Goal: Contribute content

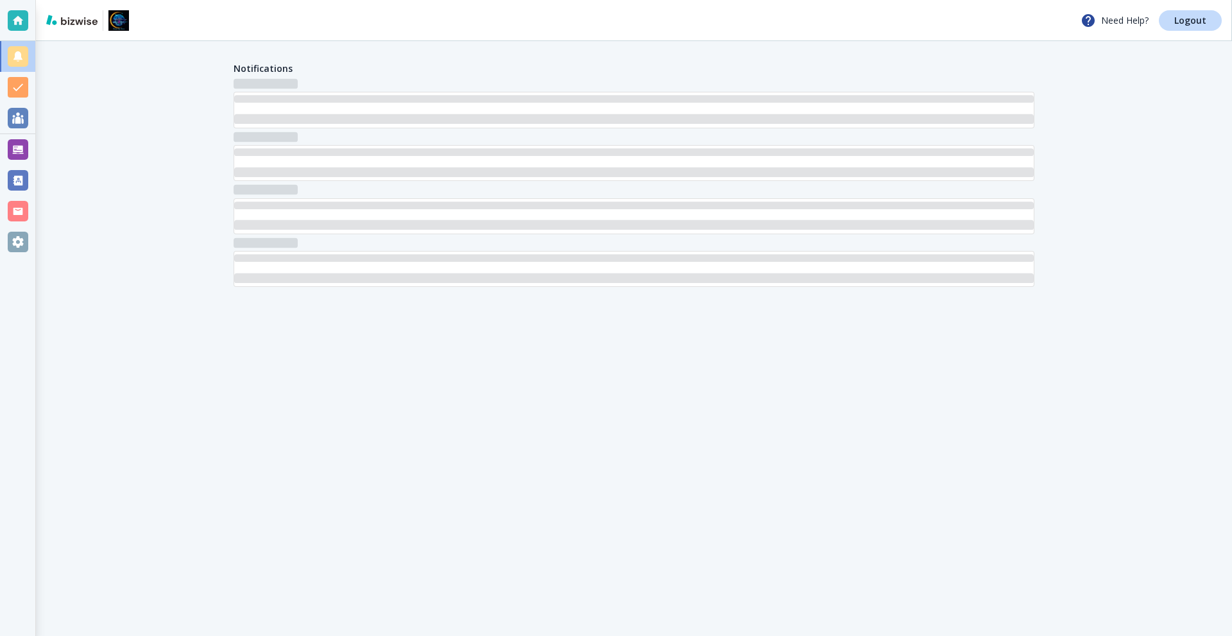
click at [24, 141] on div at bounding box center [18, 149] width 21 height 21
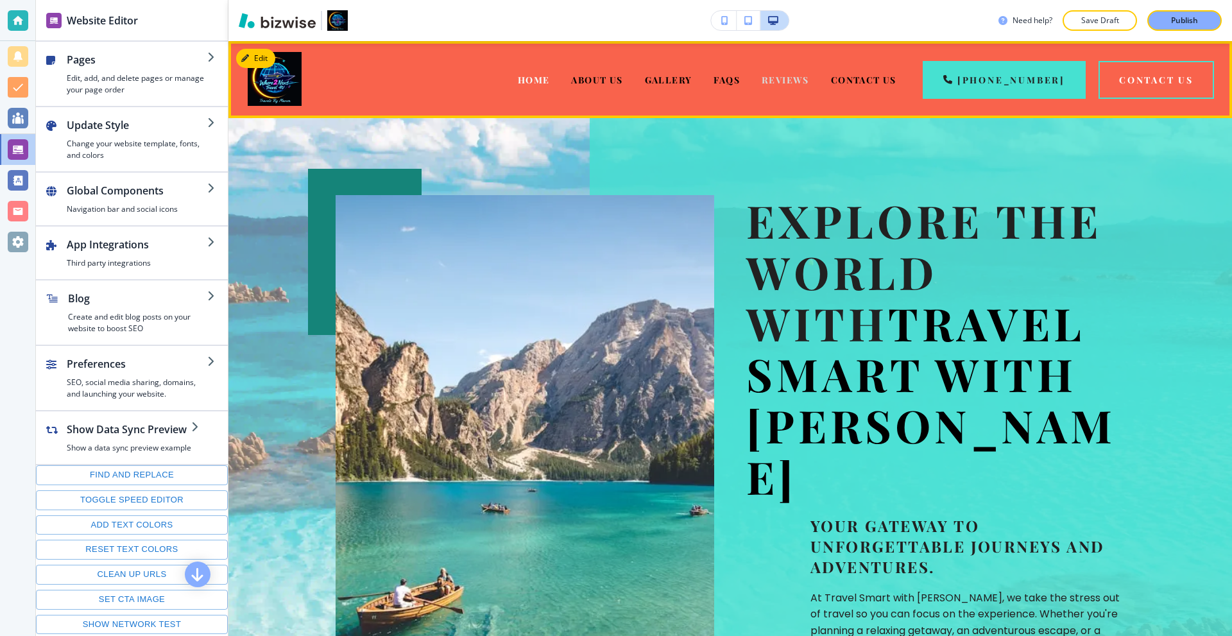
click at [808, 84] on span "Reviews" at bounding box center [784, 80] width 47 height 12
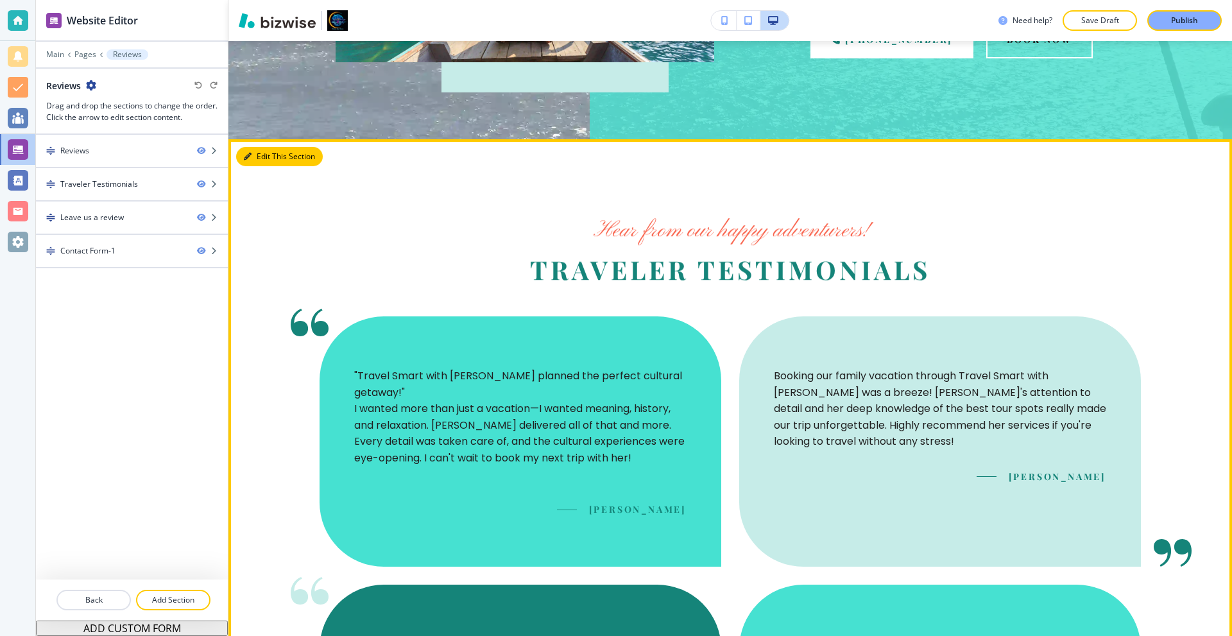
click at [257, 157] on button "Edit This Section" at bounding box center [279, 156] width 87 height 19
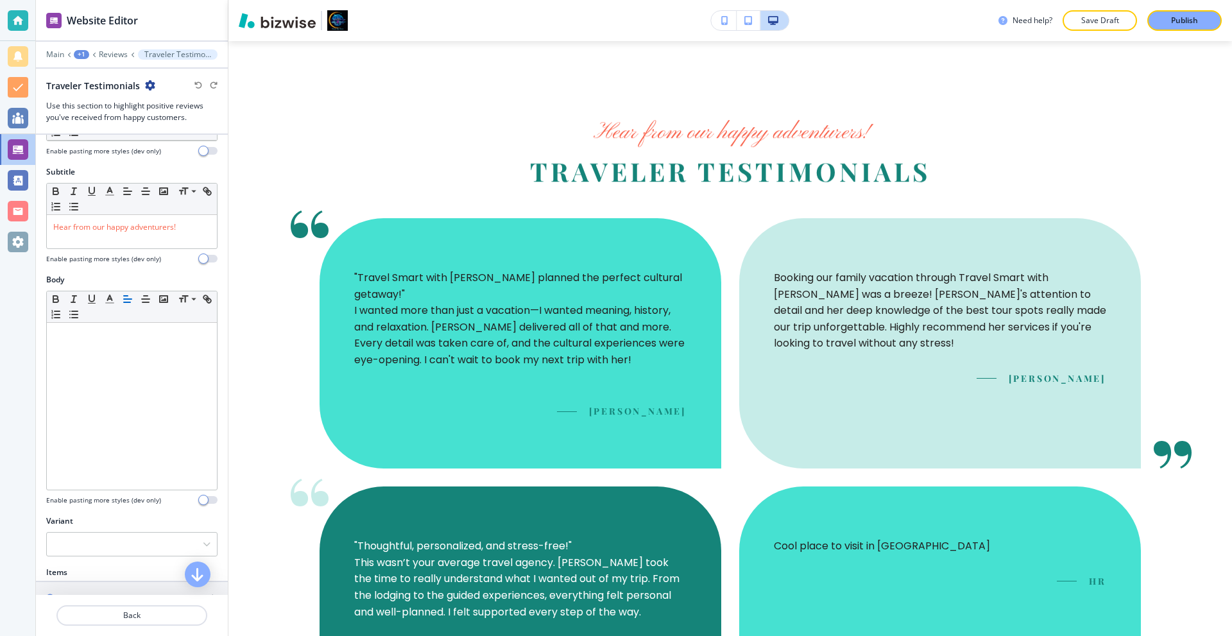
scroll to position [362, 0]
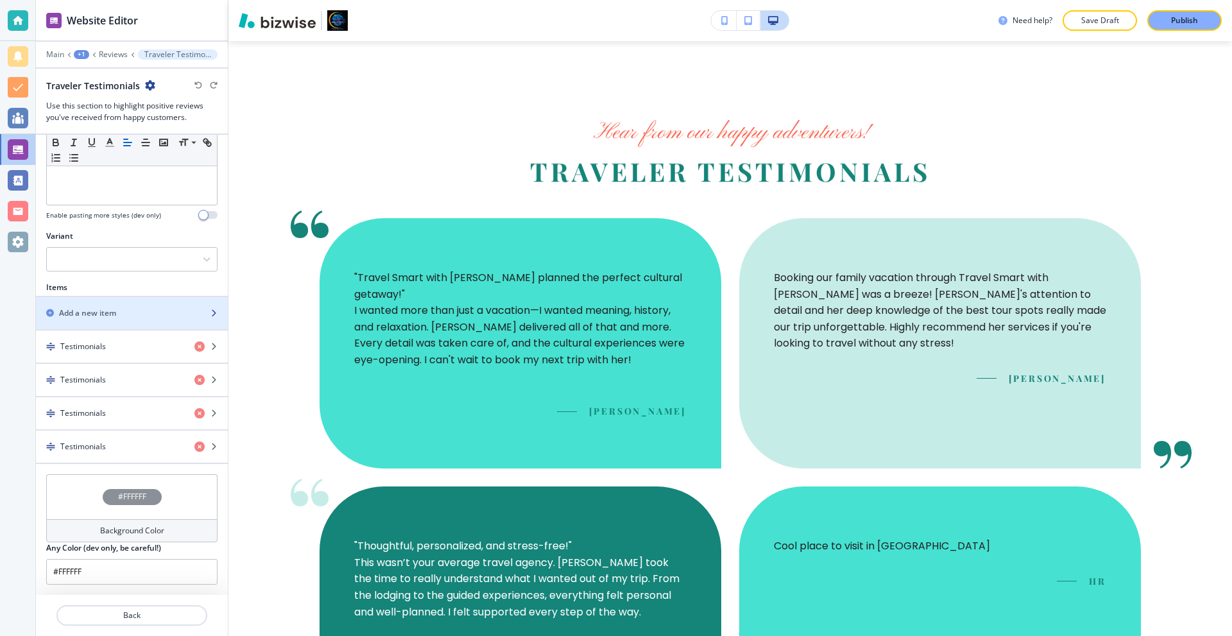
click at [145, 309] on div "Add a new item" at bounding box center [118, 313] width 164 height 12
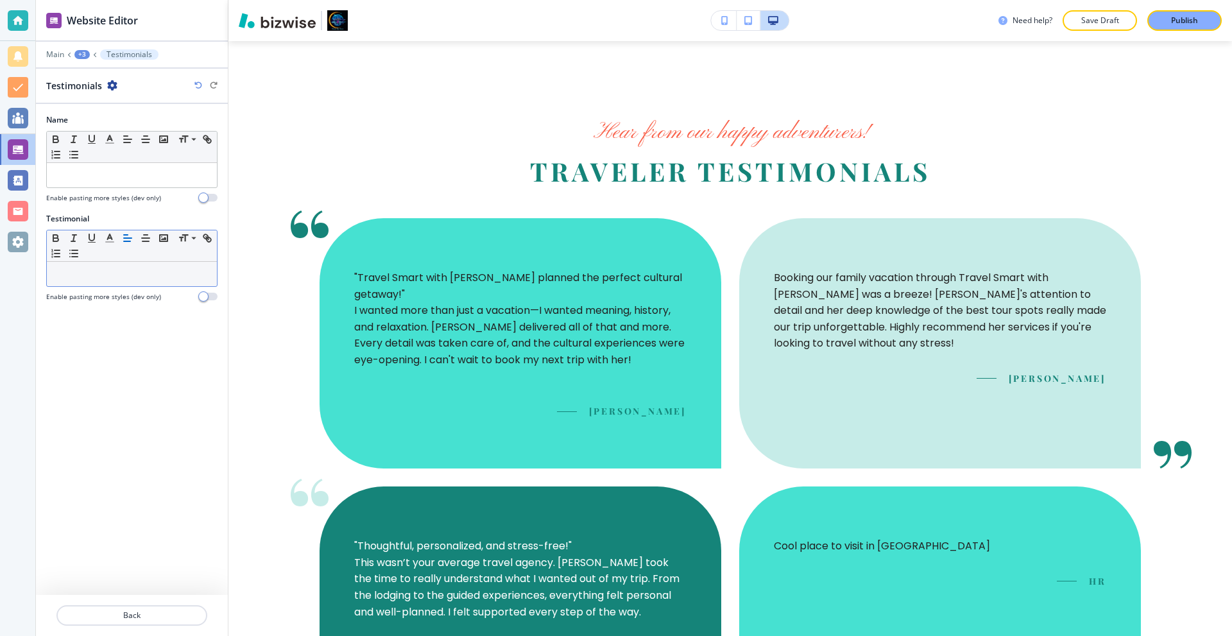
click at [112, 281] on div at bounding box center [132, 274] width 170 height 24
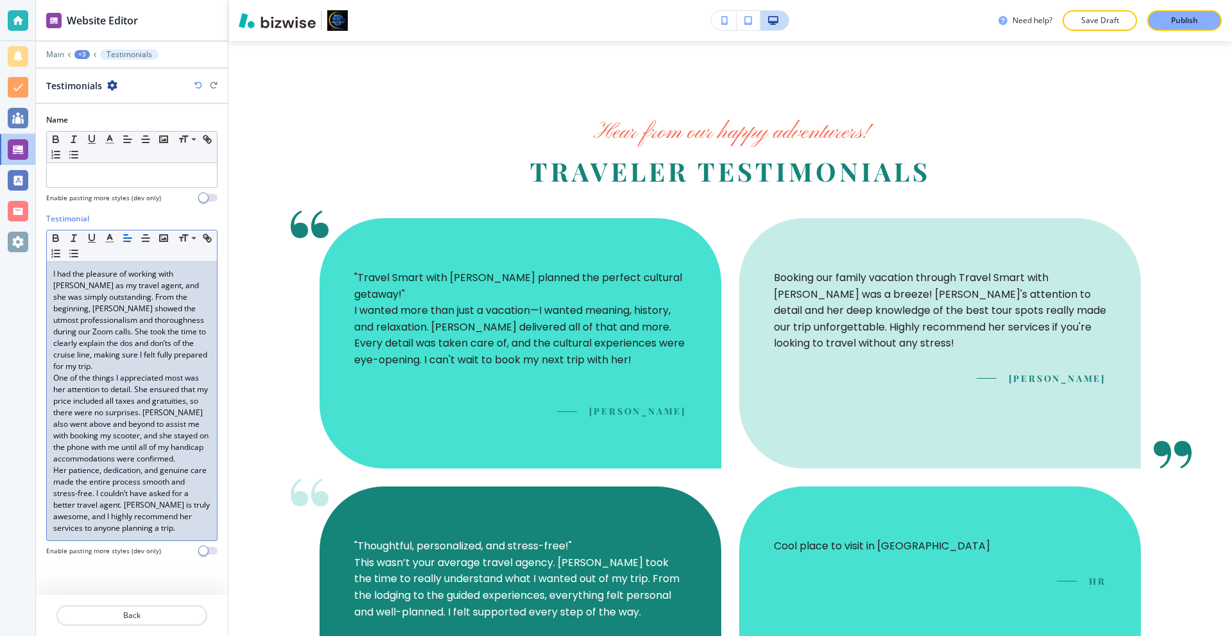
scroll to position [0, 0]
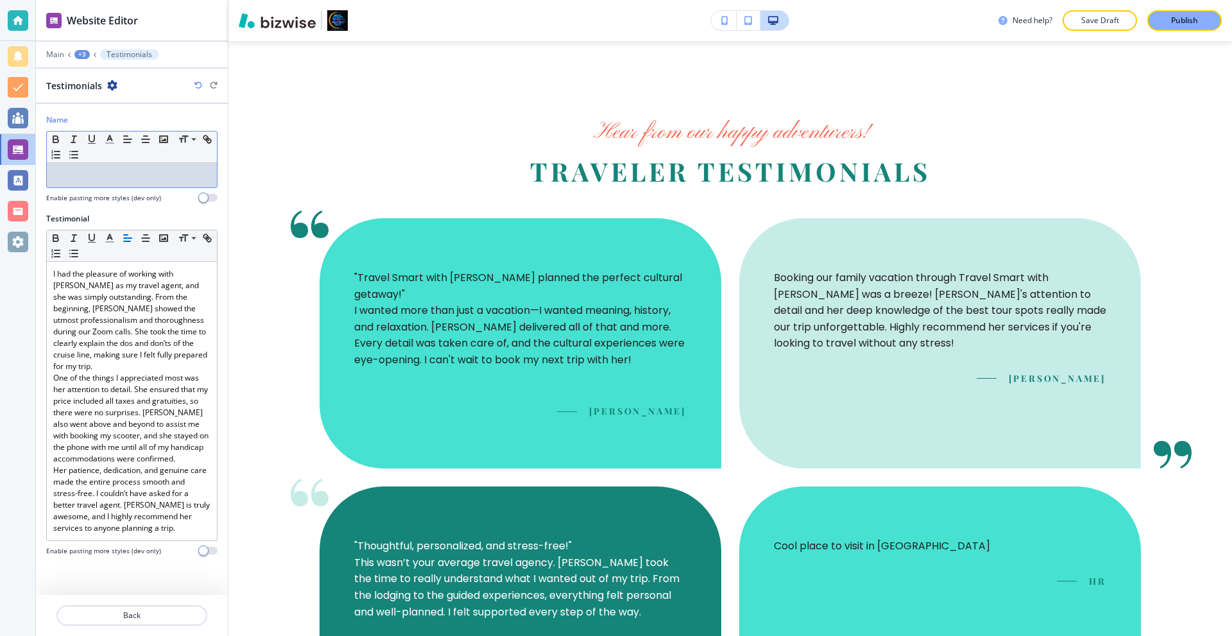
click at [103, 180] on div at bounding box center [132, 175] width 170 height 24
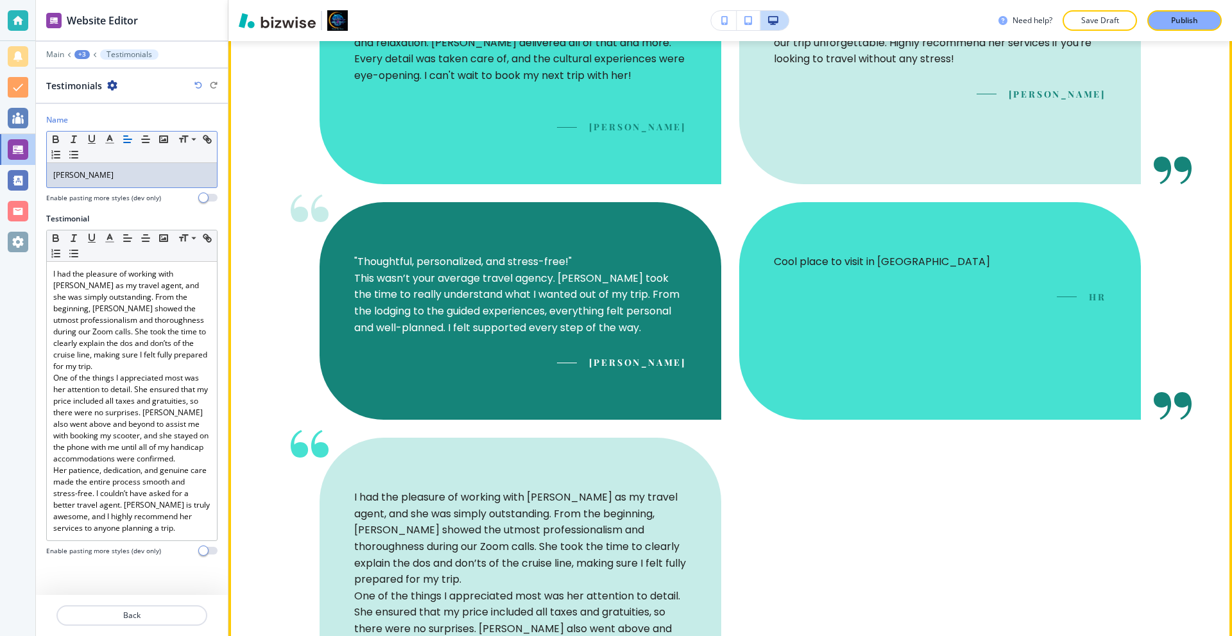
scroll to position [804, 0]
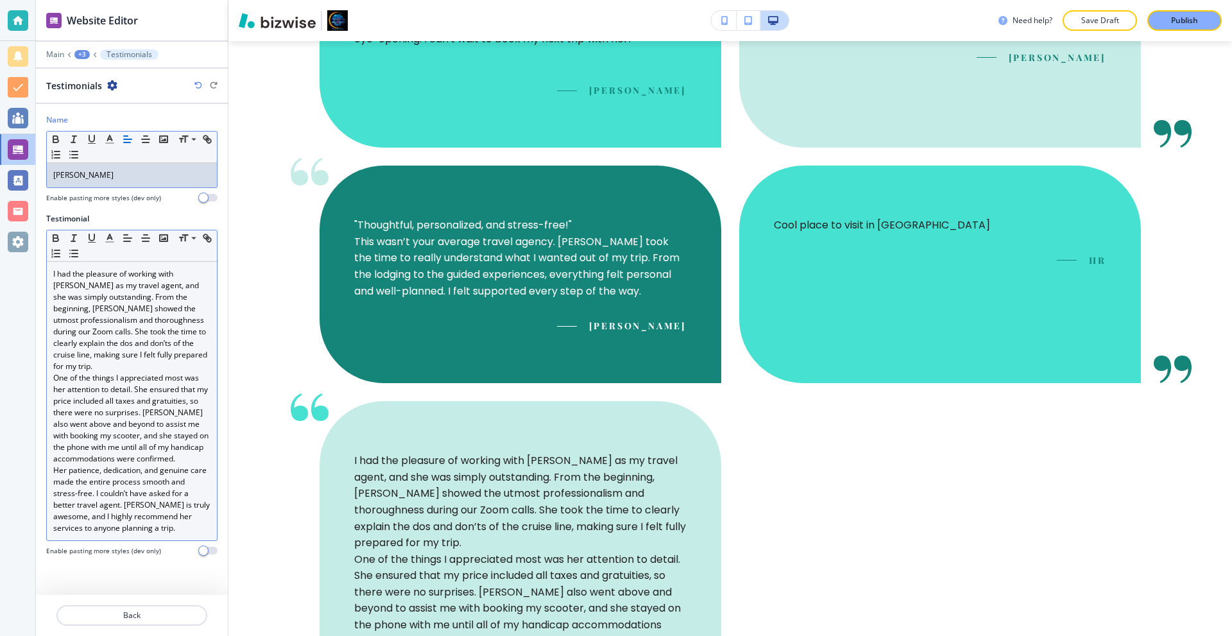
click at [168, 353] on p "I had the pleasure of working with [PERSON_NAME] as my travel agent, and she wa…" at bounding box center [131, 320] width 157 height 104
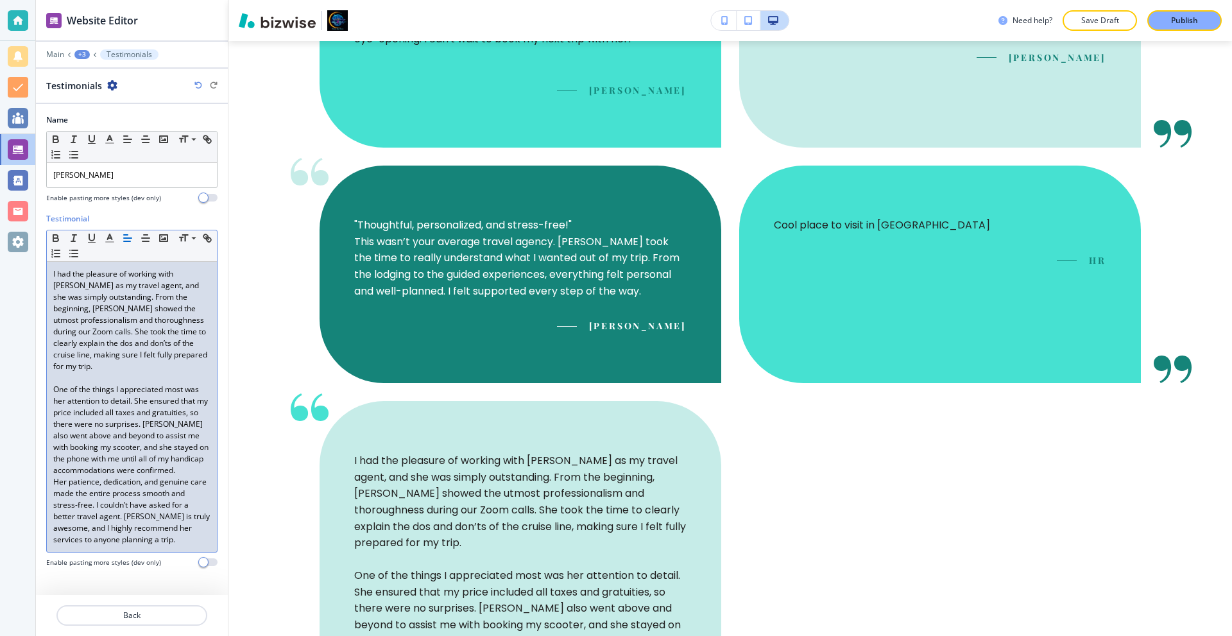
click at [185, 461] on p "One of the things I appreciated most was her attention to detail. She ensured t…" at bounding box center [131, 430] width 157 height 92
click at [183, 537] on p "Her patience, dedication, and genuine care made the entire process smooth and s…" at bounding box center [131, 522] width 157 height 69
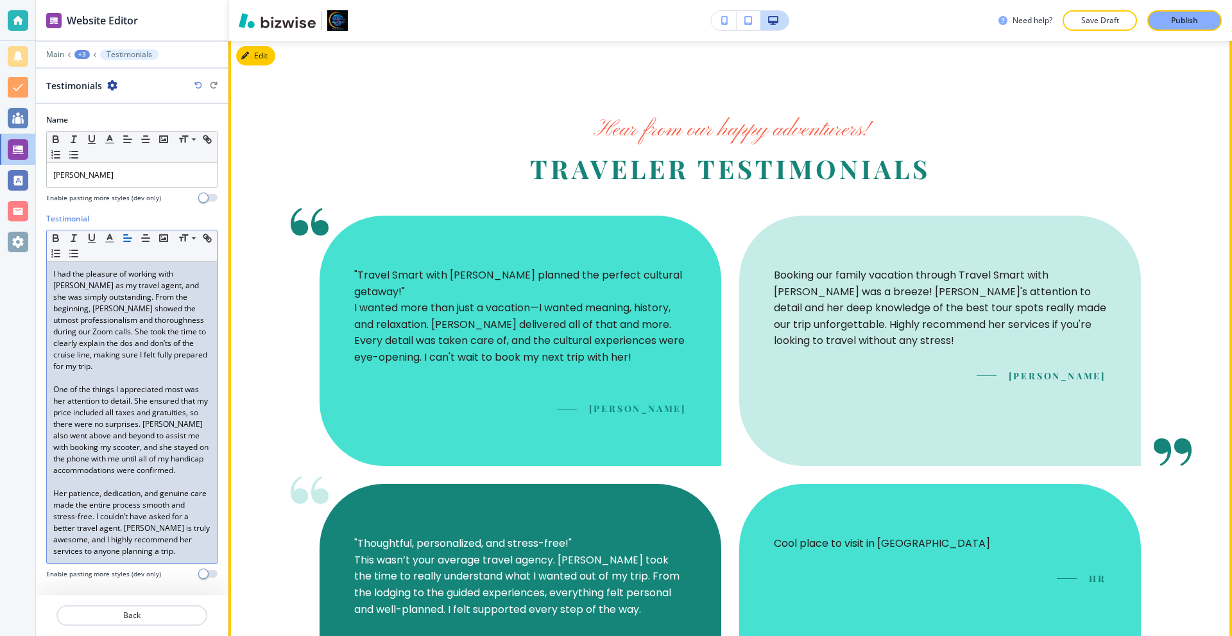
scroll to position [483, 0]
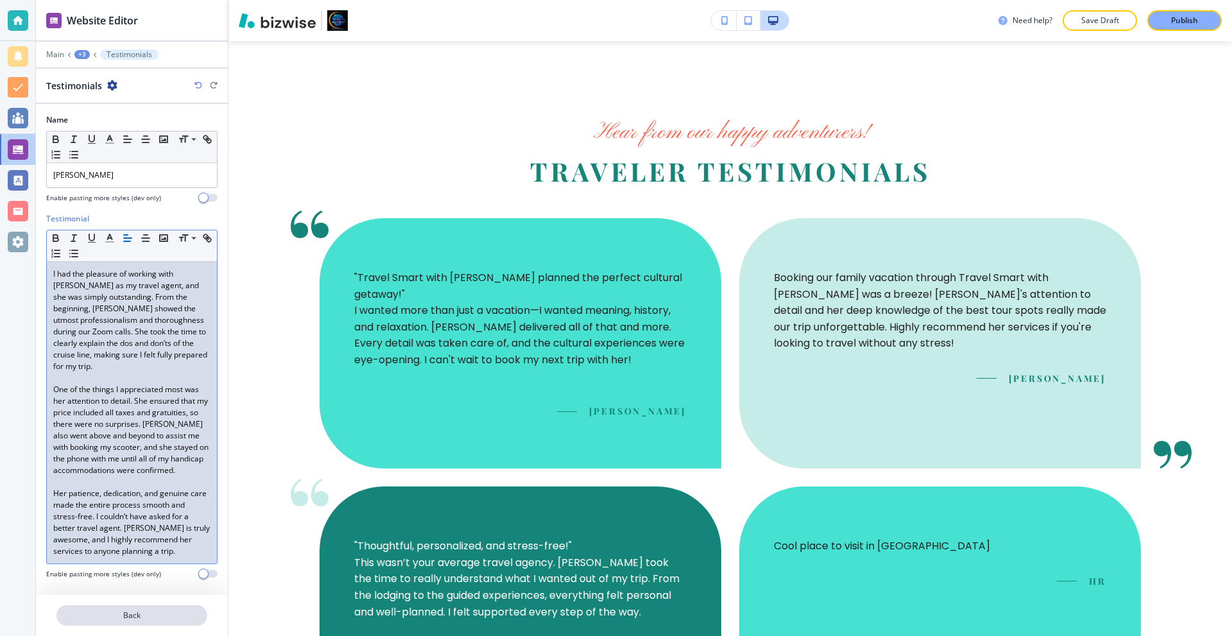
click at [143, 612] on p "Back" at bounding box center [132, 615] width 148 height 12
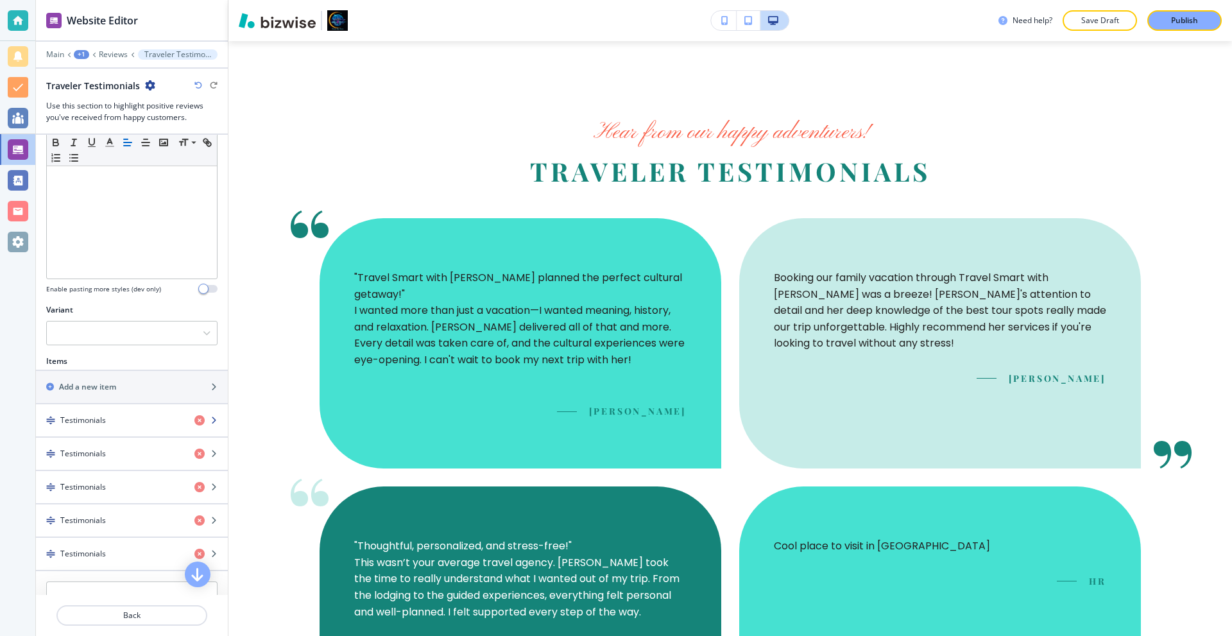
scroll to position [396, 0]
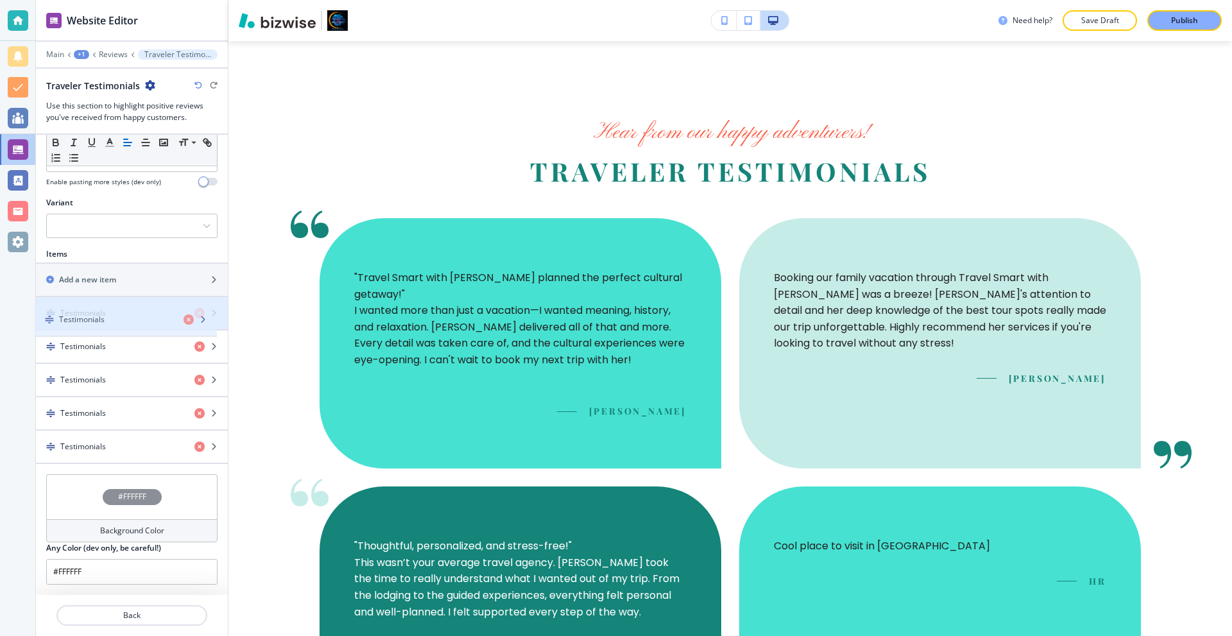
drag, startPoint x: 110, startPoint y: 445, endPoint x: 109, endPoint y: 318, distance: 127.0
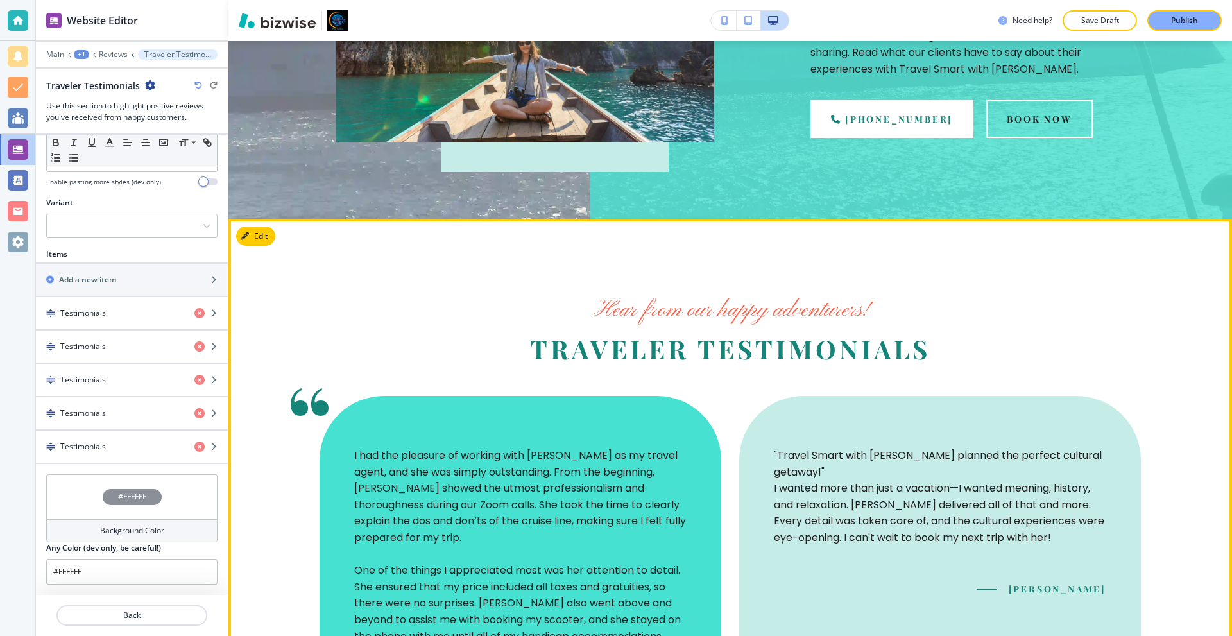
scroll to position [291, 0]
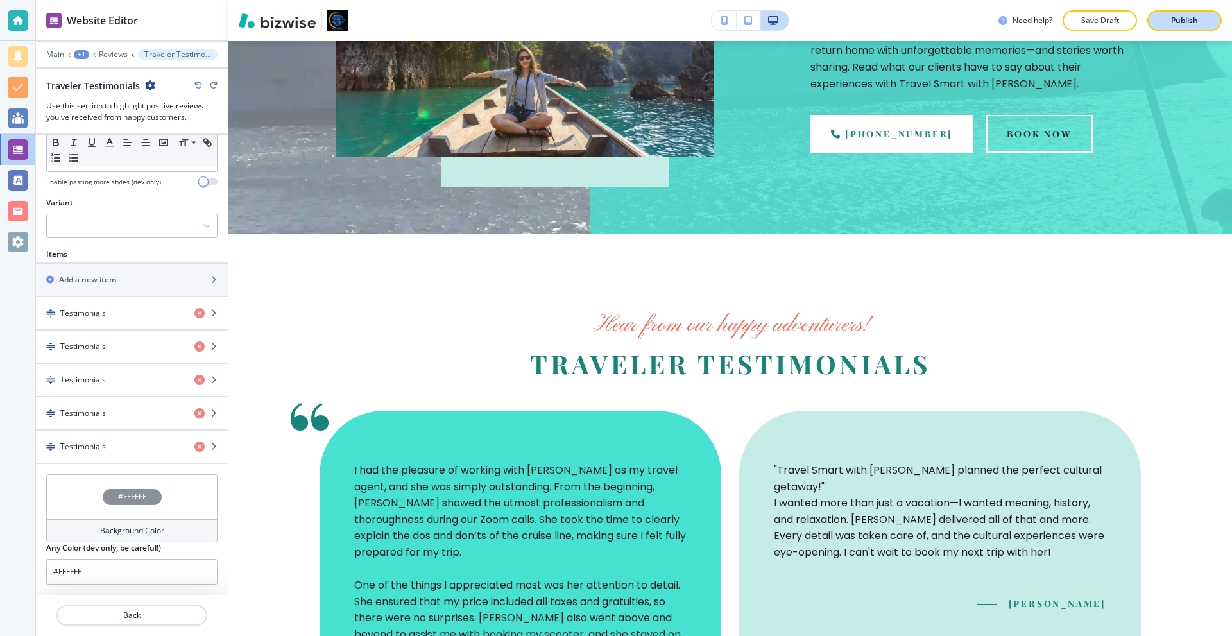
click at [1171, 19] on p "Publish" at bounding box center [1184, 21] width 27 height 12
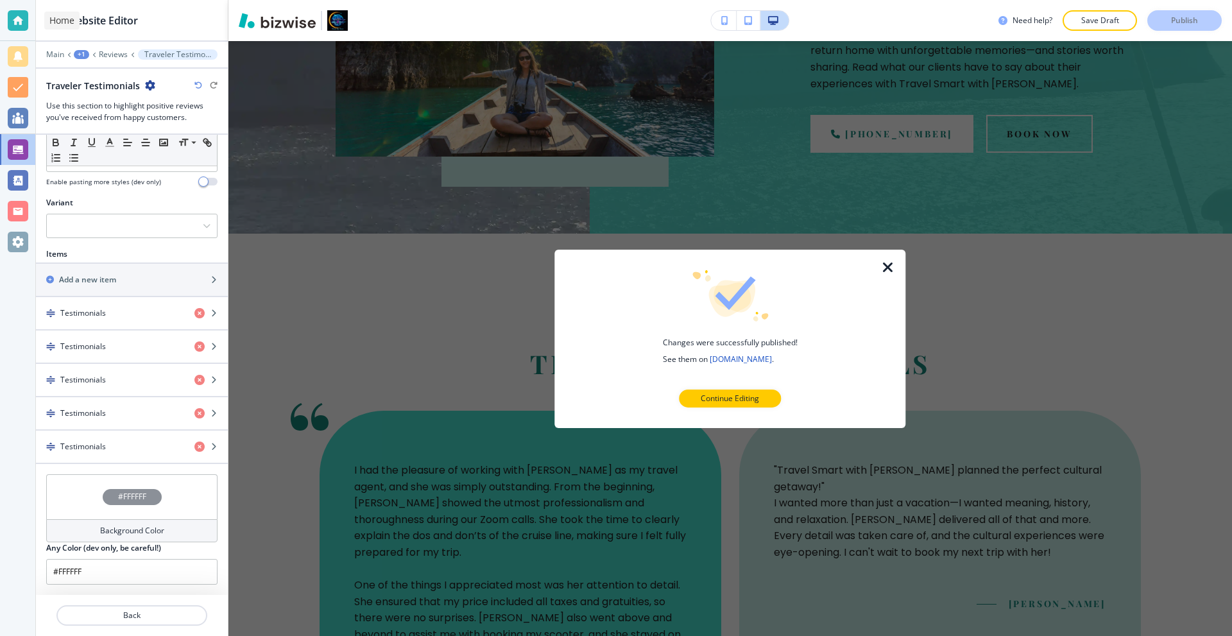
drag, startPoint x: 23, startPoint y: 16, endPoint x: 49, endPoint y: 19, distance: 26.5
click at [22, 17] on div at bounding box center [18, 20] width 21 height 21
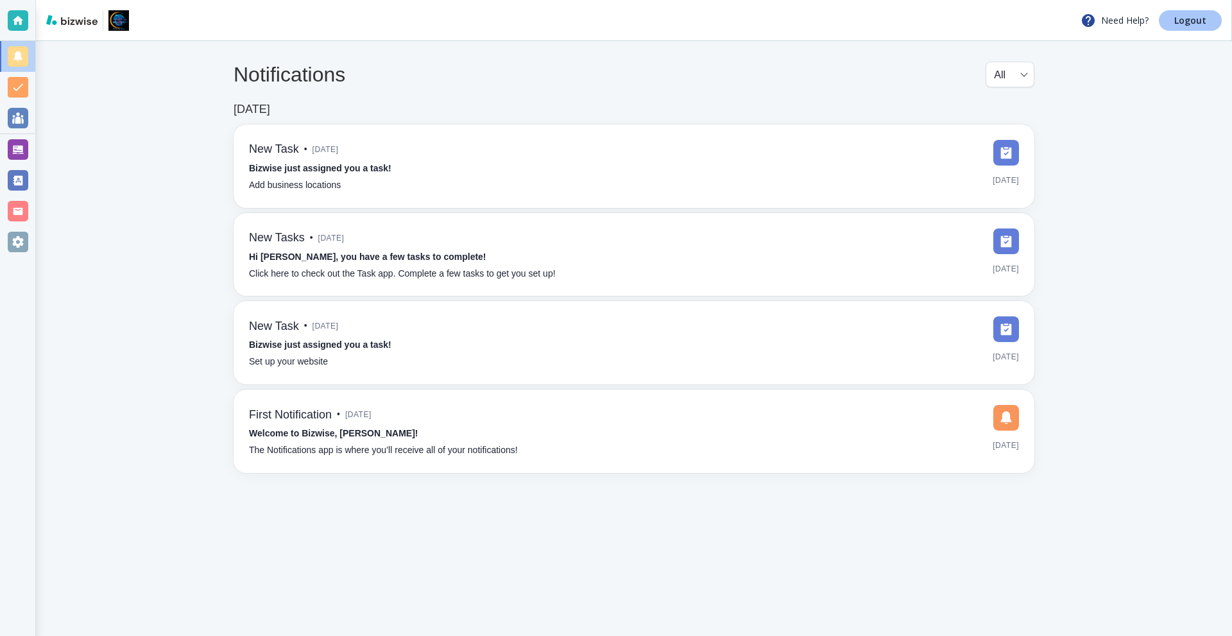
click at [1196, 16] on p "Logout" at bounding box center [1190, 20] width 32 height 9
